Goal: Book appointment/travel/reservation

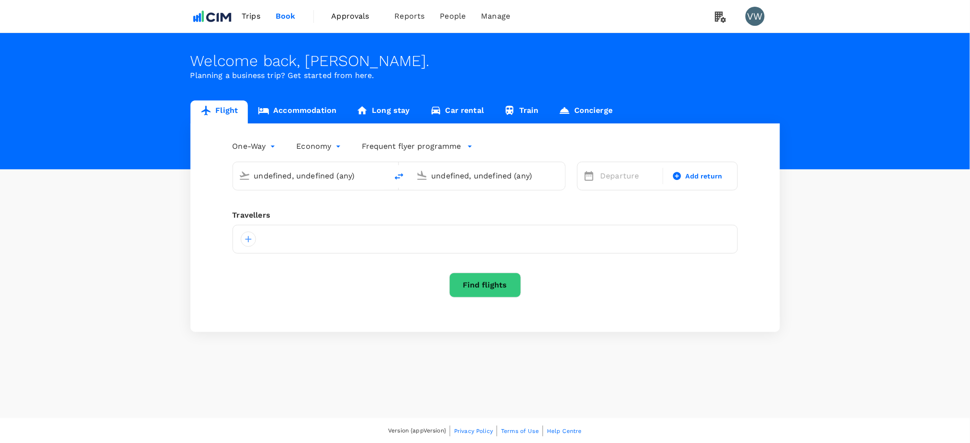
type input "London Heathrow (LHR)"
type input "[GEOGRAPHIC_DATA] (DUB)"
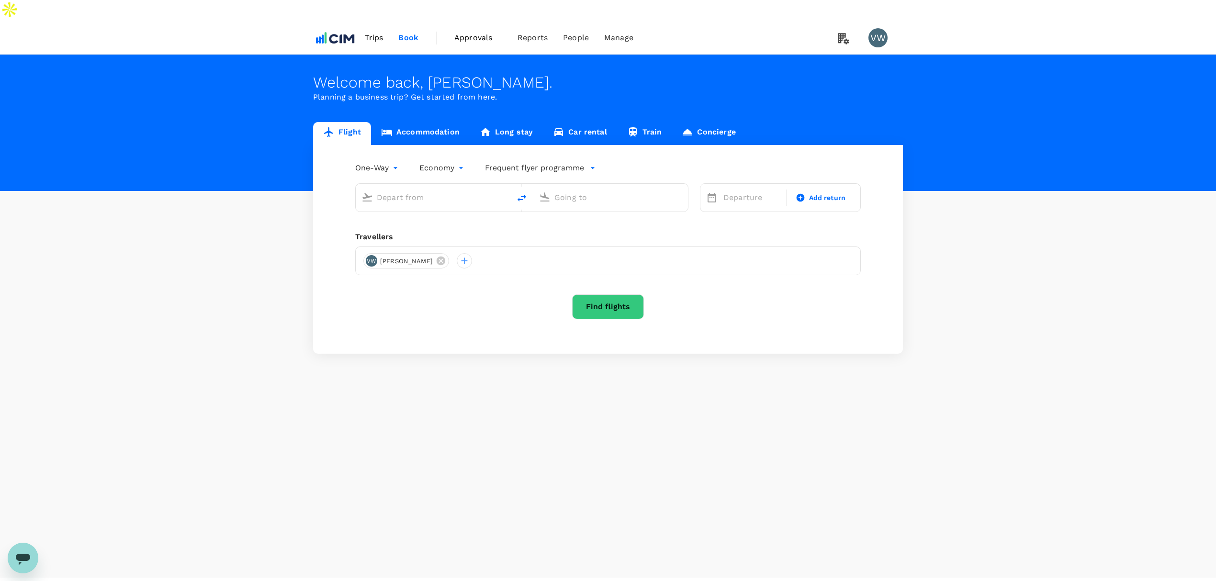
type input "London Heathrow (LHR)"
type input "[GEOGRAPHIC_DATA] (DUB)"
type input "London Heathrow (LHR)"
type input "[GEOGRAPHIC_DATA] (DUB)"
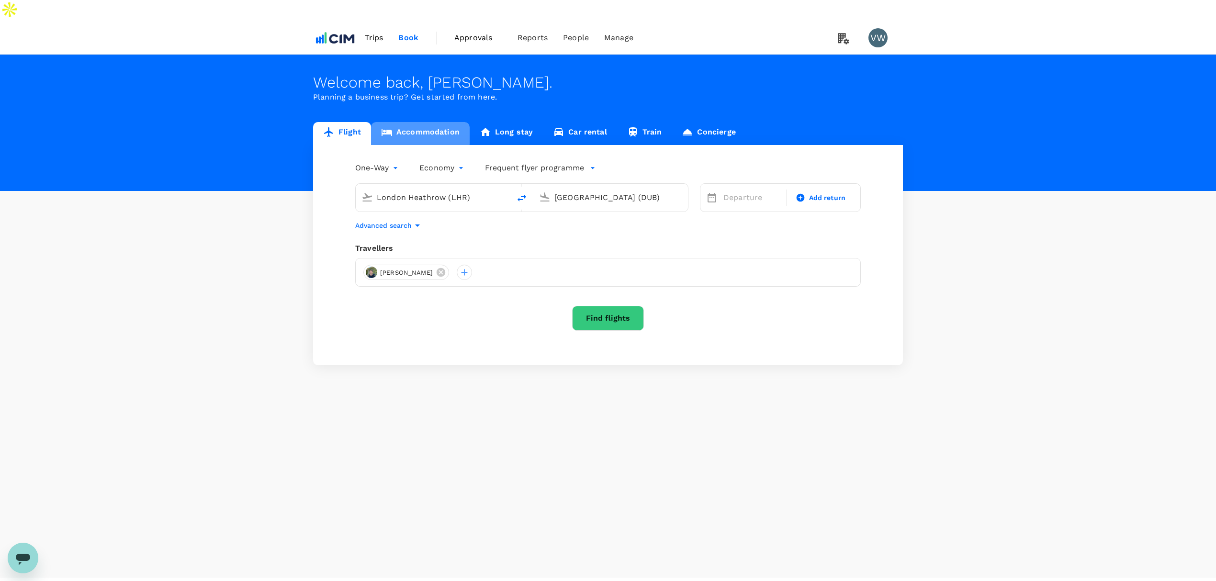
click at [408, 122] on link "Accommodation" at bounding box center [420, 133] width 99 height 23
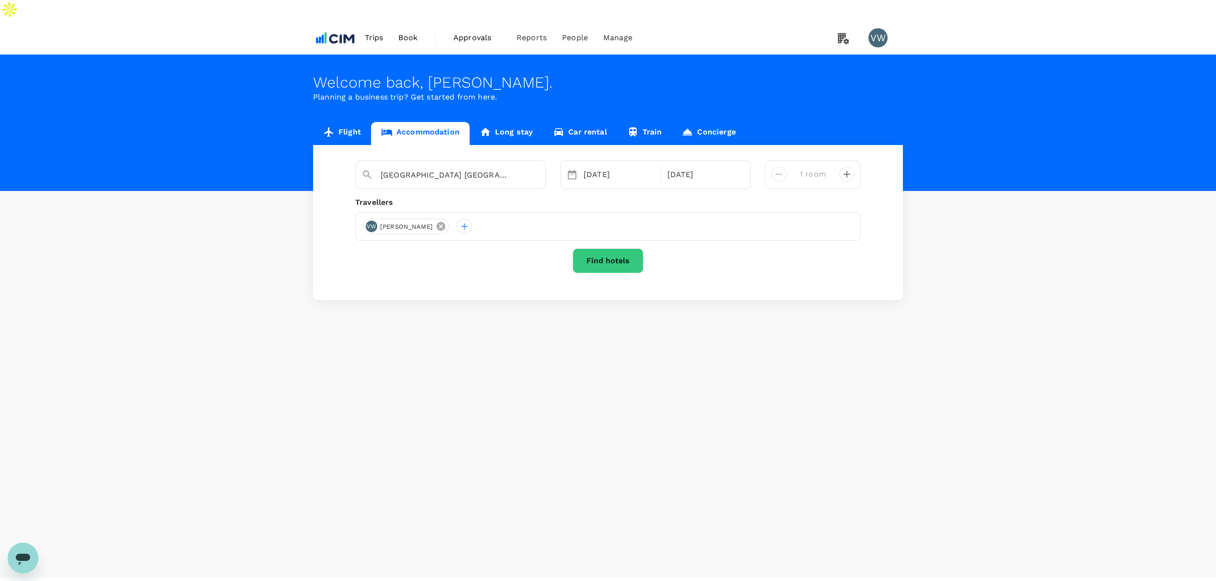
click at [436, 222] on icon at bounding box center [440, 226] width 9 height 9
click at [366, 219] on div at bounding box center [370, 226] width 15 height 15
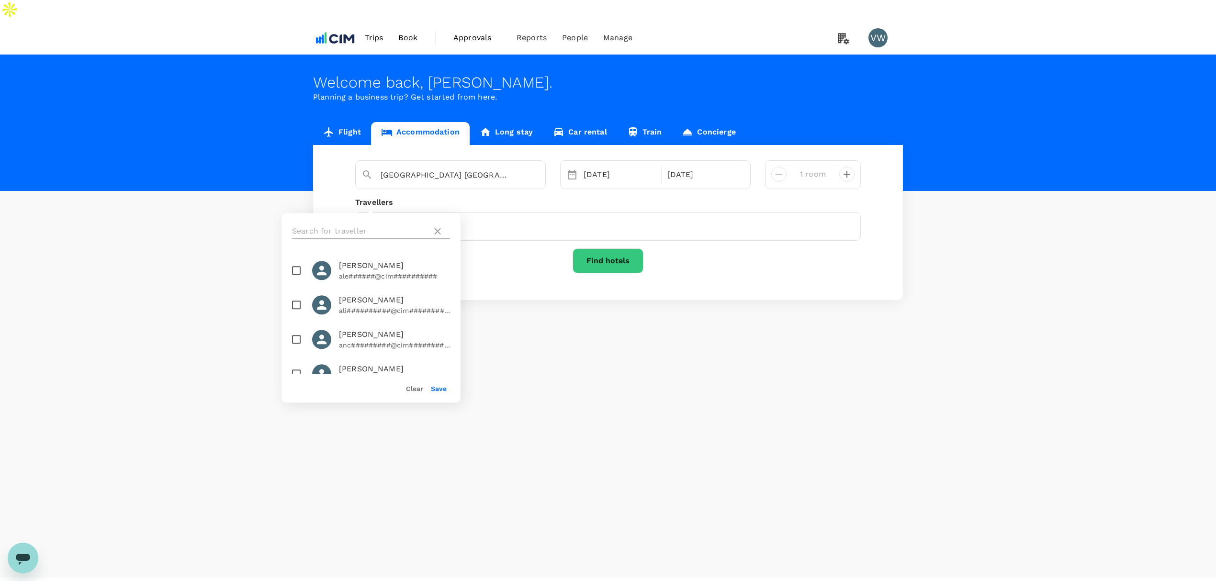
click at [396, 228] on input "text" at bounding box center [360, 230] width 136 height 15
type input "[PERSON_NAME]"
click at [293, 268] on input "checkbox" at bounding box center [296, 270] width 20 height 20
checkbox input "true"
click at [443, 387] on button "Save" at bounding box center [439, 389] width 16 height 8
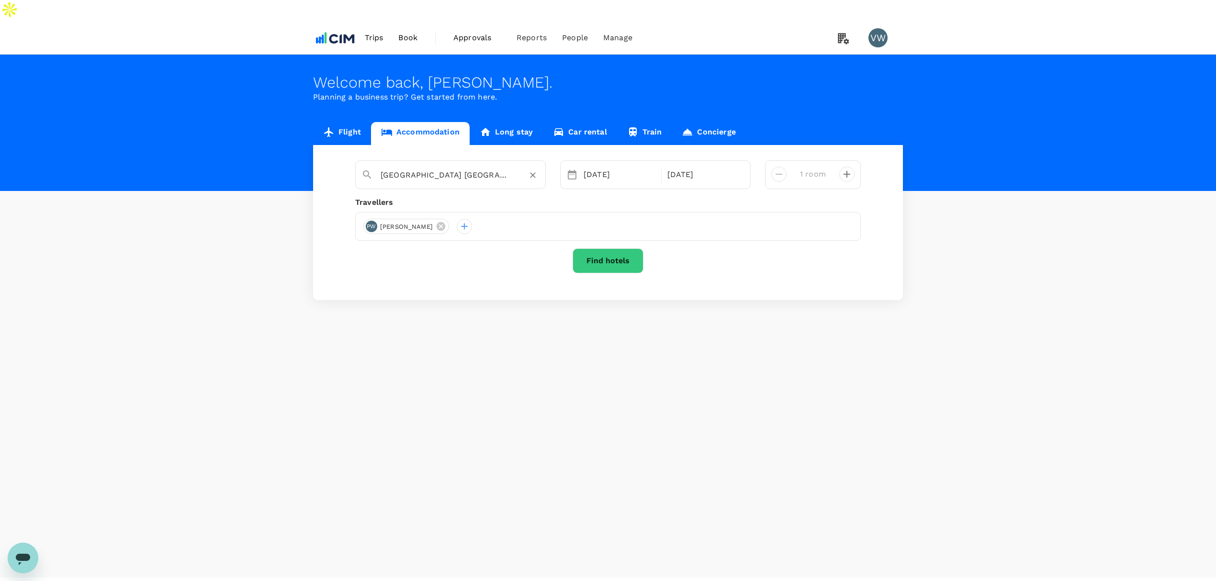
click at [433, 167] on input "[GEOGRAPHIC_DATA] [GEOGRAPHIC_DATA]" at bounding box center [446, 174] width 132 height 15
click at [433, 167] on input "the courtyard [GEOGRAPHIC_DATA]" at bounding box center [446, 174] width 132 height 15
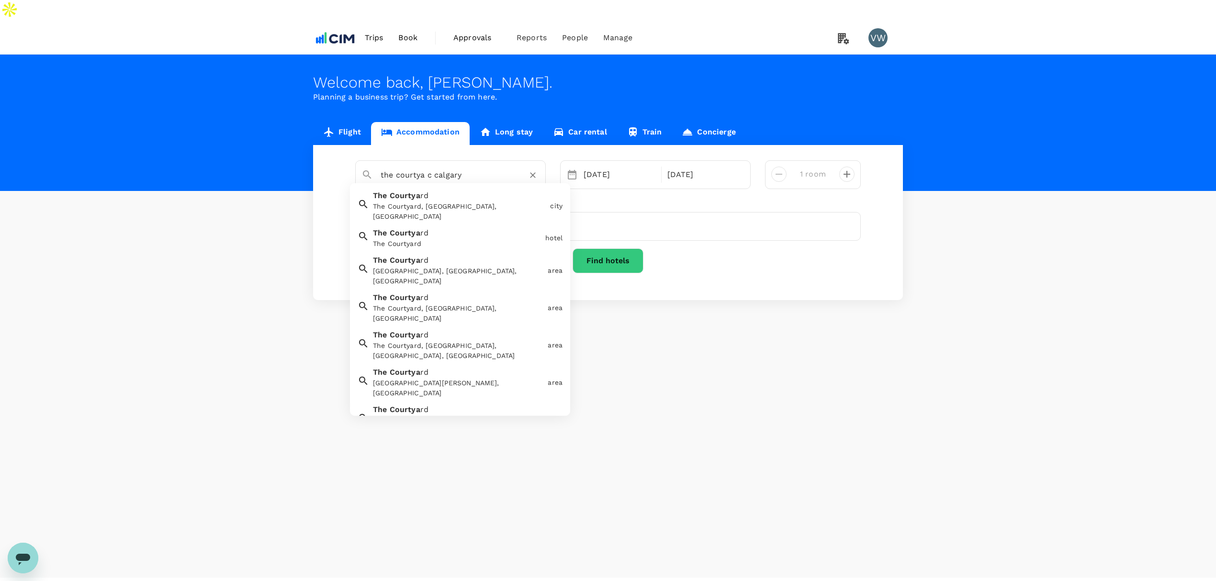
click at [433, 167] on input "the courtya c calgary" at bounding box center [446, 174] width 132 height 15
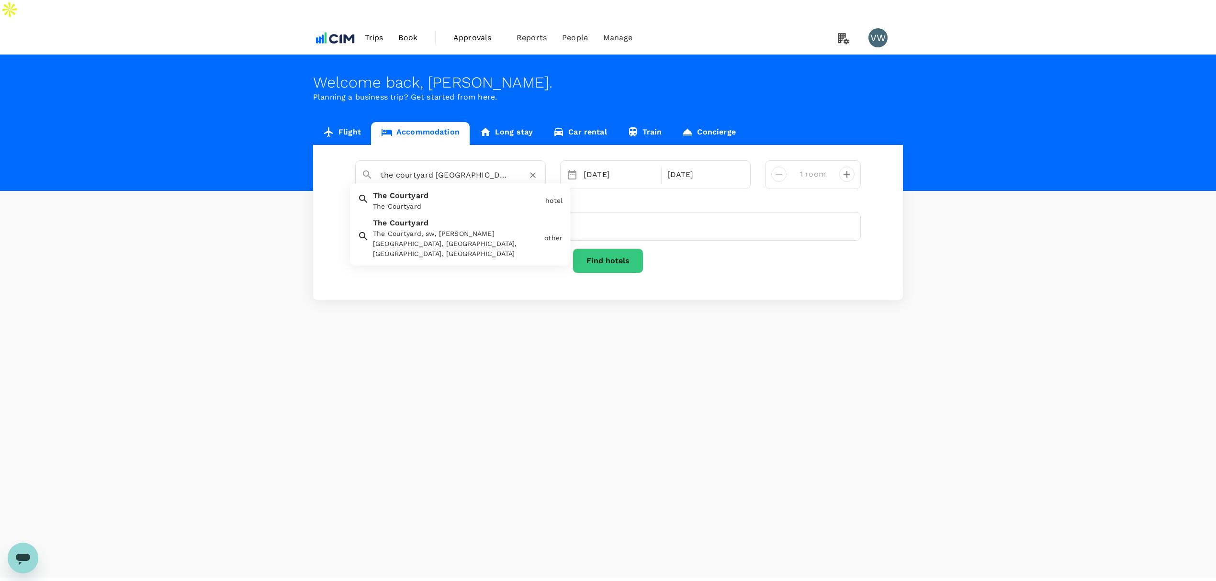
click at [435, 167] on input "the courtyard [GEOGRAPHIC_DATA]" at bounding box center [446, 174] width 132 height 15
click at [468, 213] on div "The Courtyard The Courtyard, sw, [PERSON_NAME][GEOGRAPHIC_DATA], [GEOGRAPHIC_DA…" at bounding box center [454, 235] width 171 height 45
type input "The Courtyard"
click at [598, 165] on div "[DATE]" at bounding box center [619, 174] width 79 height 19
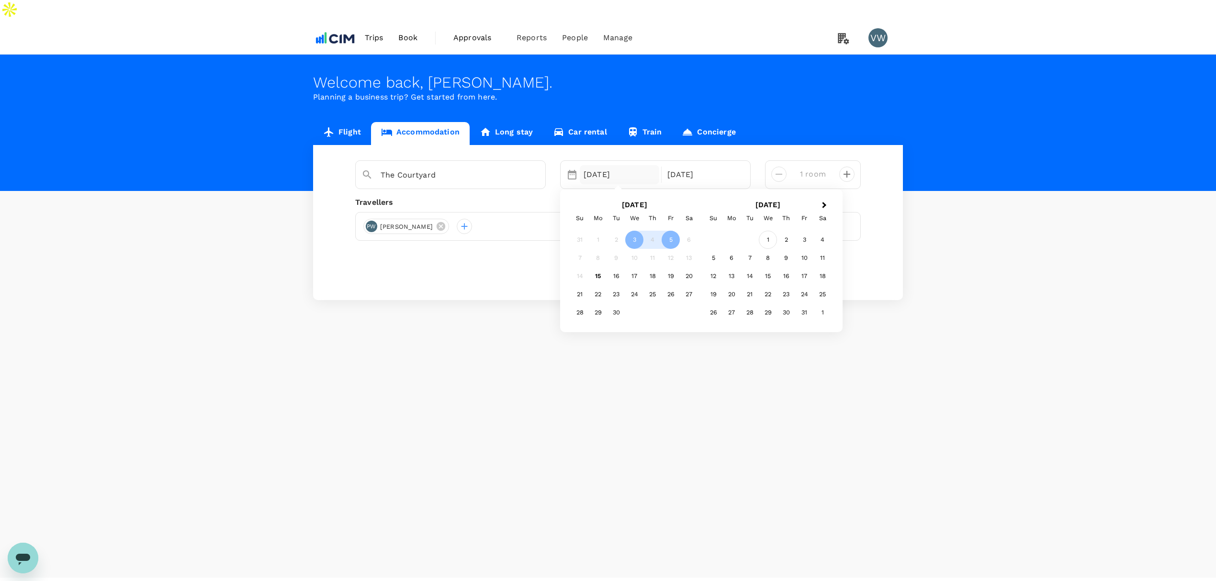
click at [767, 231] on div "1" at bounding box center [768, 240] width 18 height 18
click at [676, 231] on div "3" at bounding box center [670, 240] width 18 height 18
click at [625, 248] on button "Find hotels" at bounding box center [607, 260] width 71 height 25
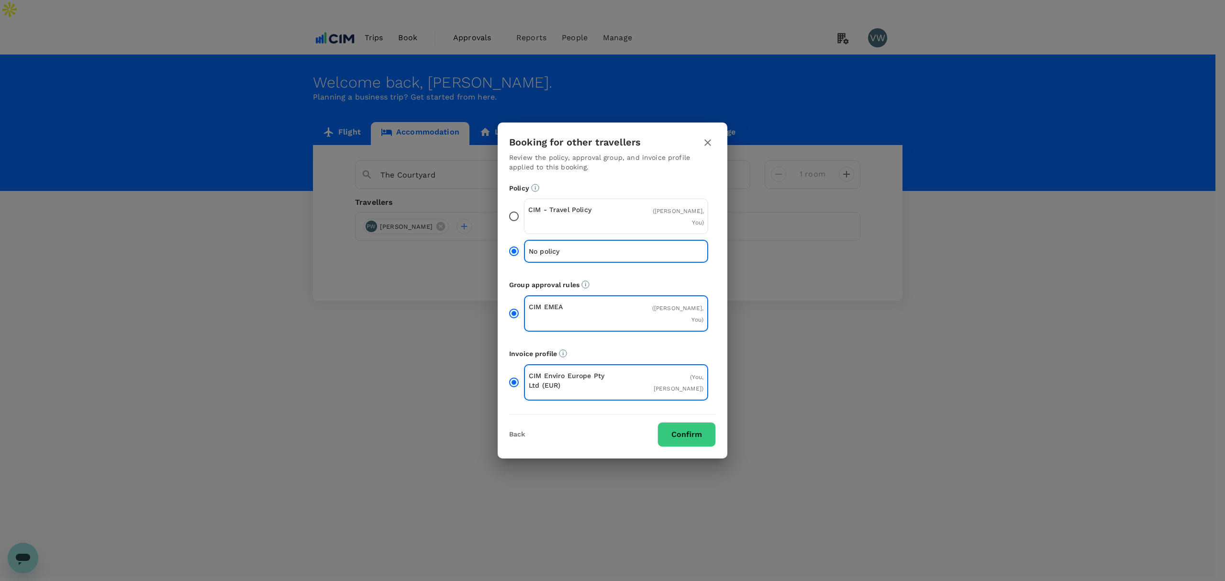
click at [681, 422] on button "Confirm" at bounding box center [687, 434] width 58 height 25
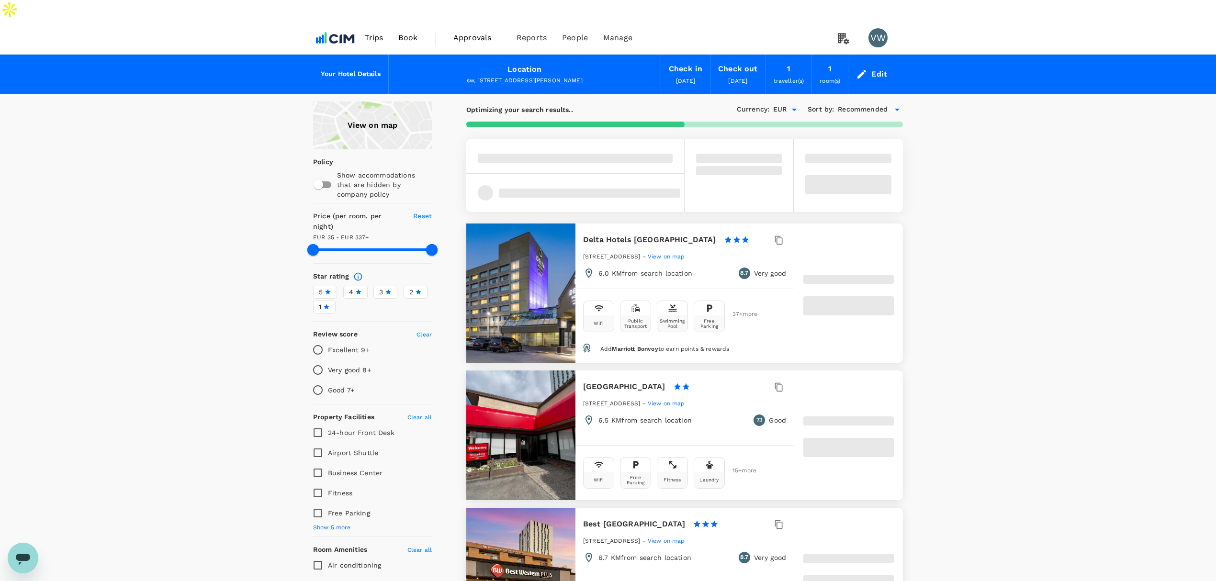
type input "336.13"
type input "EUR"
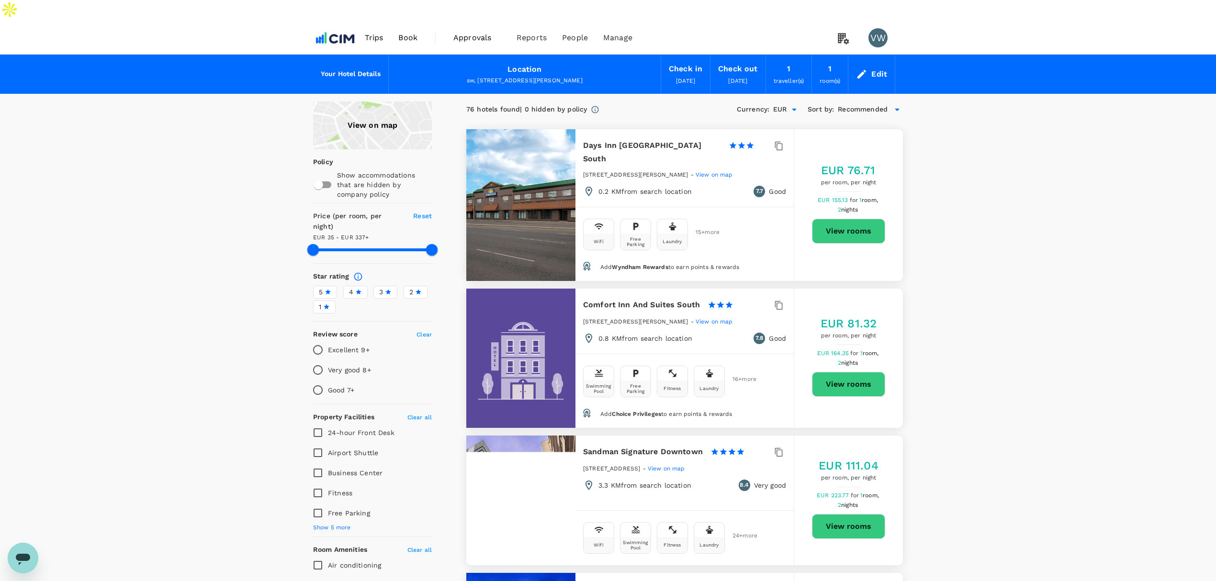
type input "336.13"
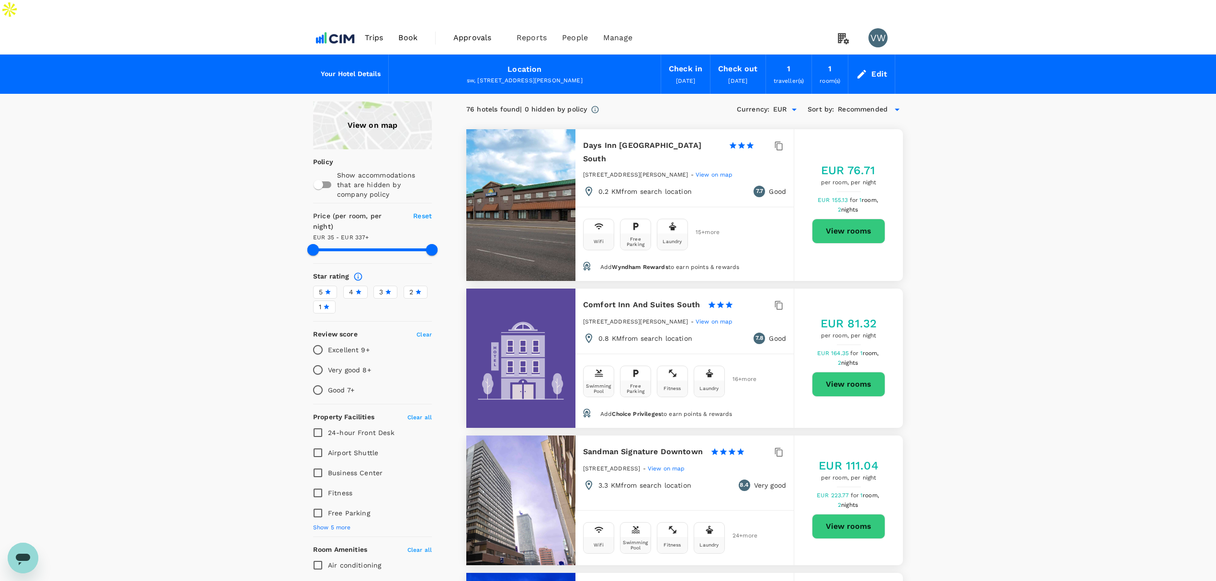
click at [414, 32] on span "Book" at bounding box center [407, 37] width 19 height 11
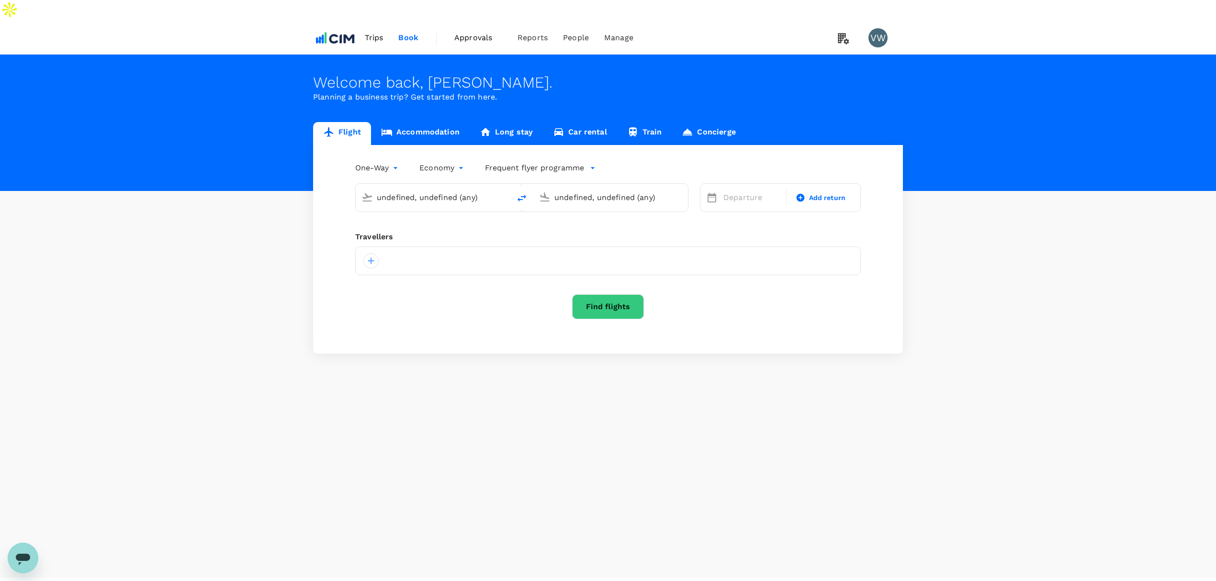
type input "London Heathrow (LHR)"
type input "[GEOGRAPHIC_DATA] (DUB)"
type input "London Heathrow (LHR)"
type input "[GEOGRAPHIC_DATA] (DUB)"
type input "London Heathrow (LHR)"
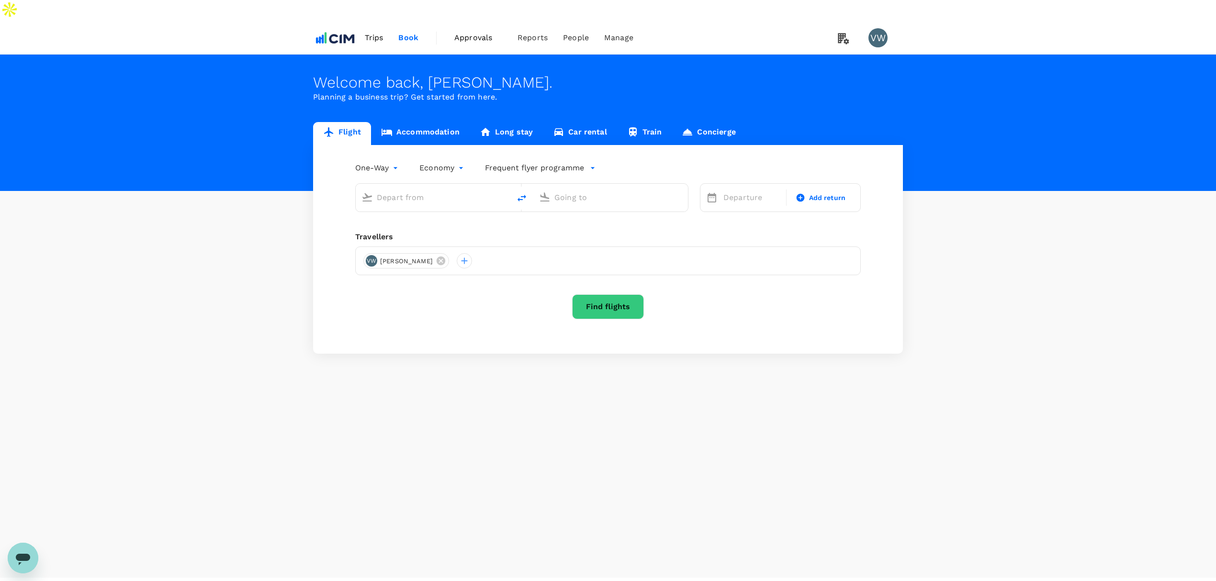
type input "[GEOGRAPHIC_DATA] (DUB)"
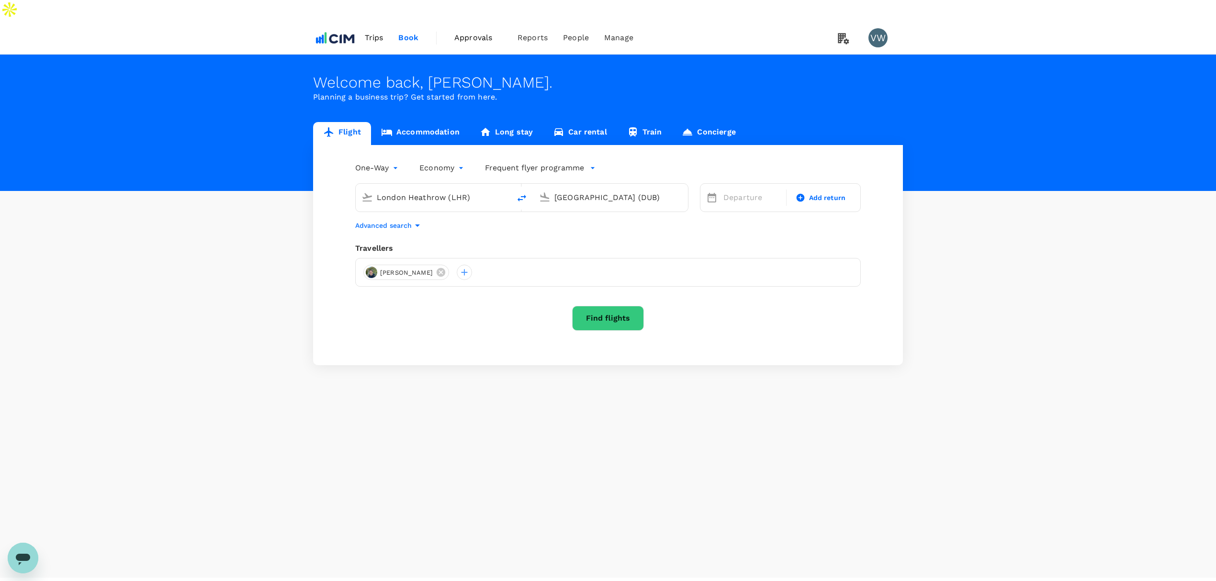
click at [445, 122] on link "Accommodation" at bounding box center [420, 133] width 99 height 23
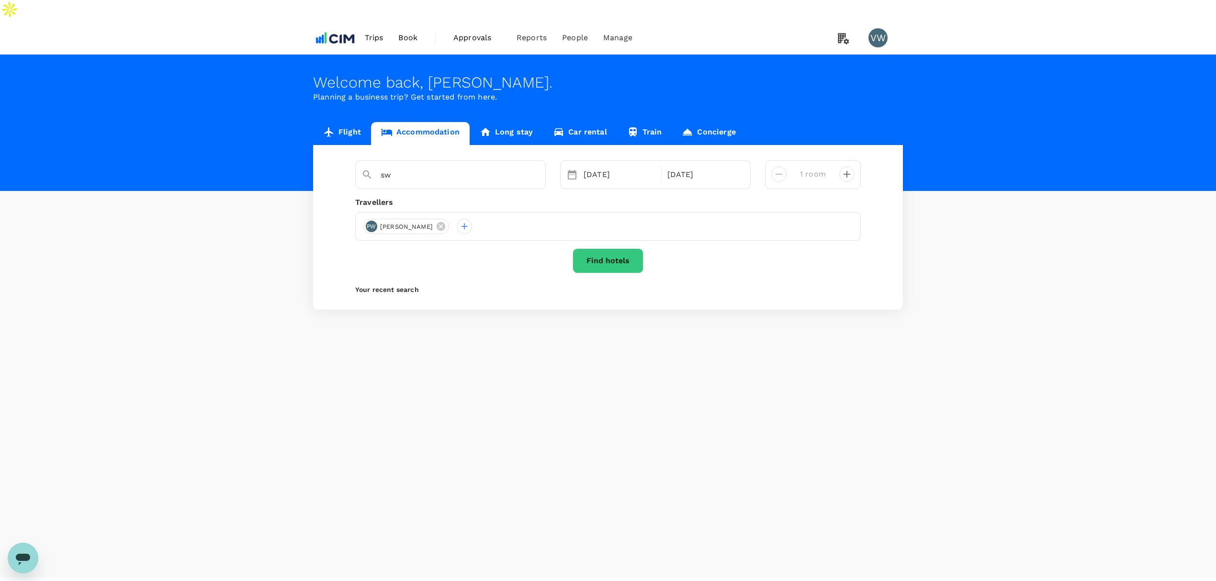
click at [464, 166] on div "sw" at bounding box center [450, 174] width 190 height 29
click at [464, 167] on input "sw" at bounding box center [446, 174] width 132 height 15
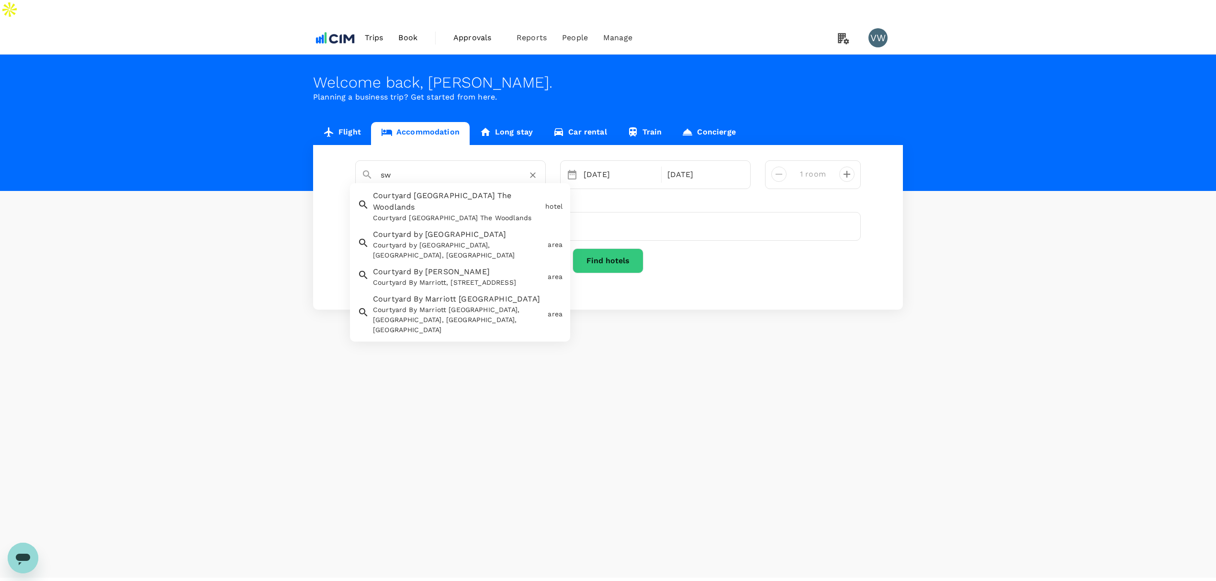
drag, startPoint x: 424, startPoint y: 156, endPoint x: 378, endPoint y: 154, distance: 46.0
click at [378, 160] on div "sw" at bounding box center [456, 171] width 167 height 23
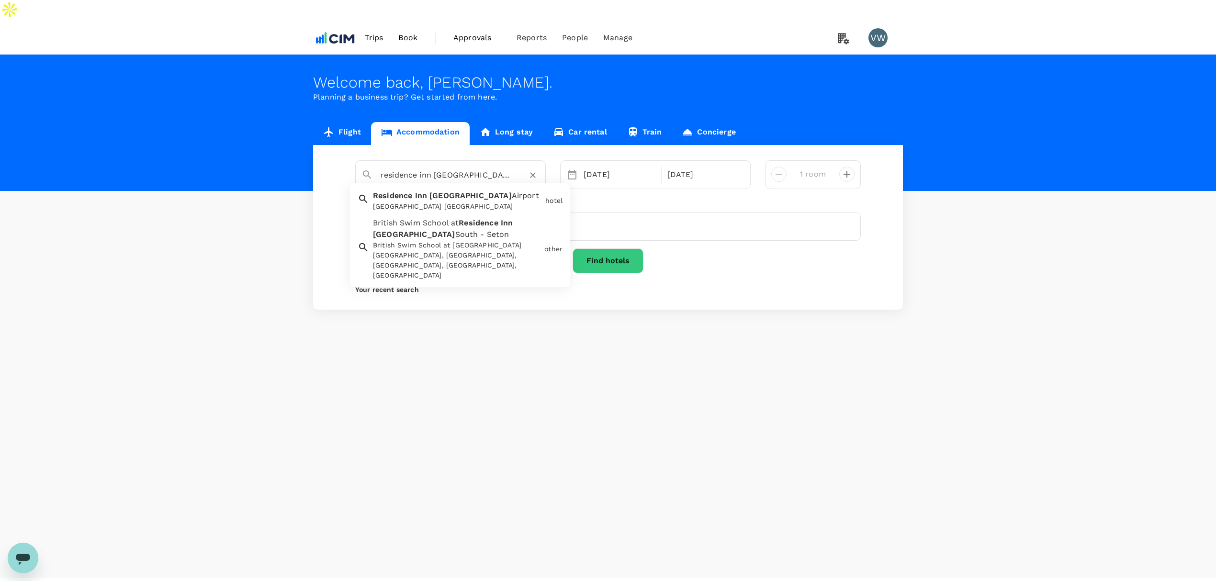
click at [424, 191] on span "Inn" at bounding box center [421, 195] width 12 height 9
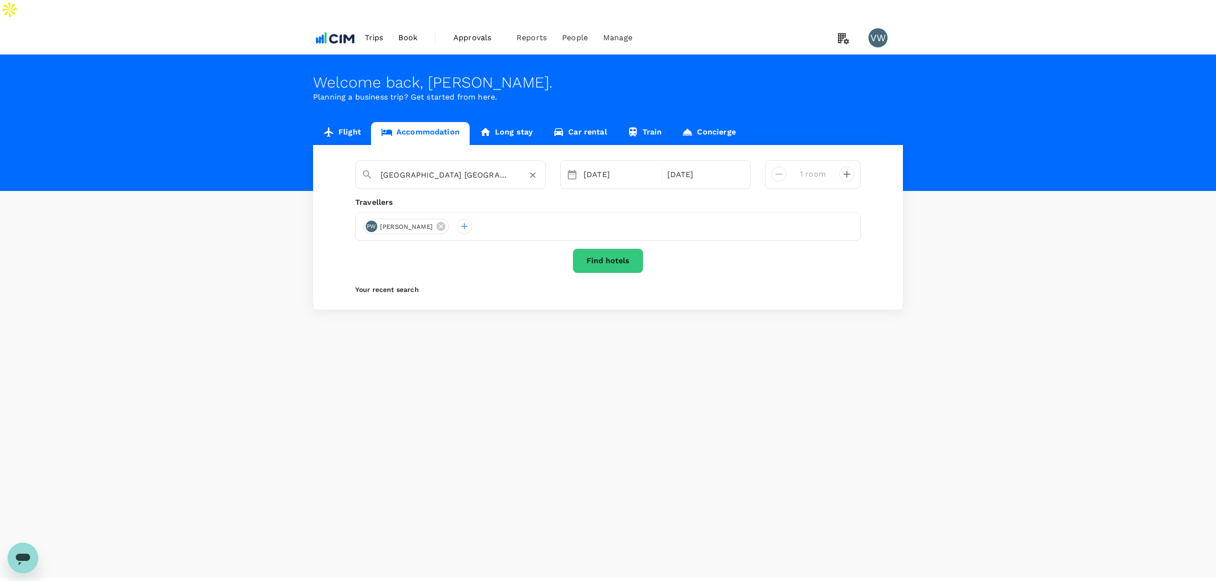
type input "[GEOGRAPHIC_DATA] [GEOGRAPHIC_DATA]"
click at [614, 248] on button "Find hotels" at bounding box center [607, 260] width 71 height 25
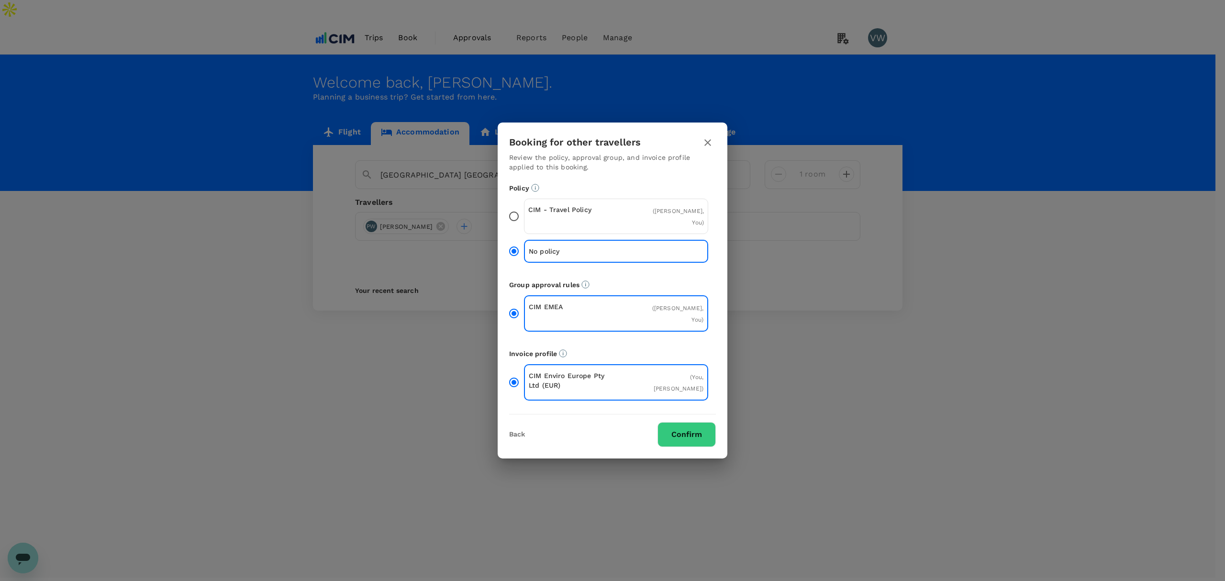
click at [697, 422] on button "Confirm" at bounding box center [687, 434] width 58 height 25
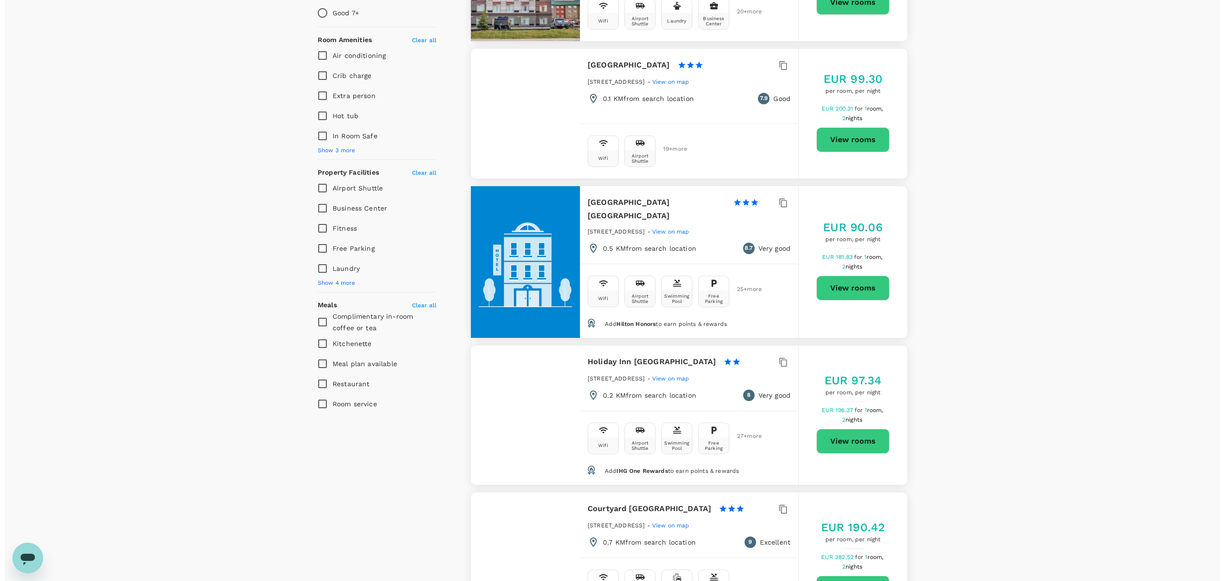
scroll to position [383, 0]
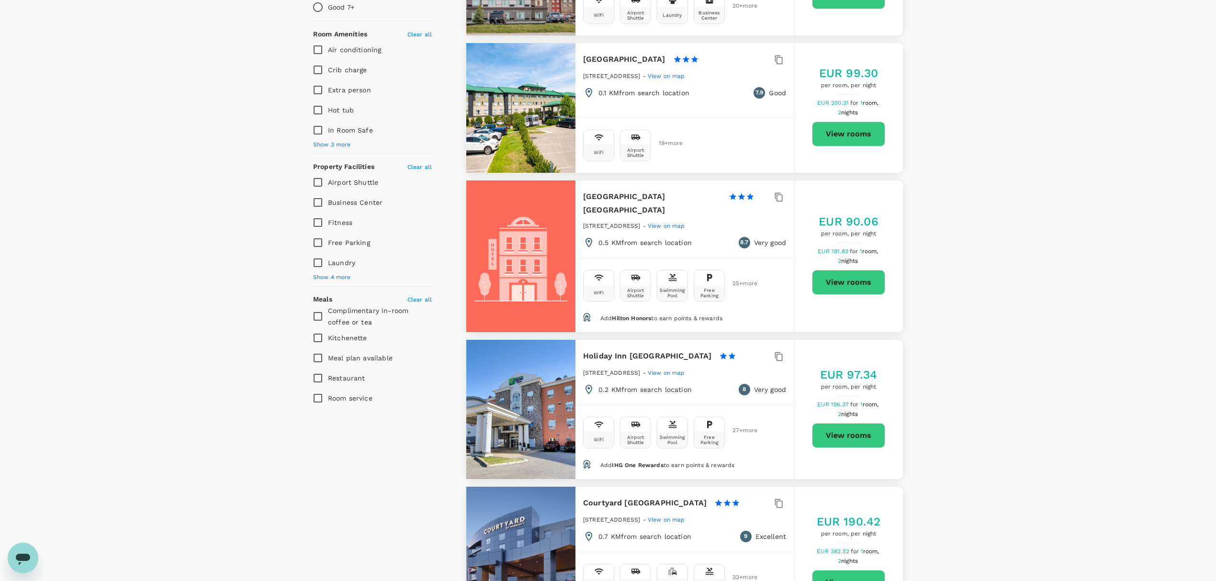
type input "309.39"
